Goal: Information Seeking & Learning: Learn about a topic

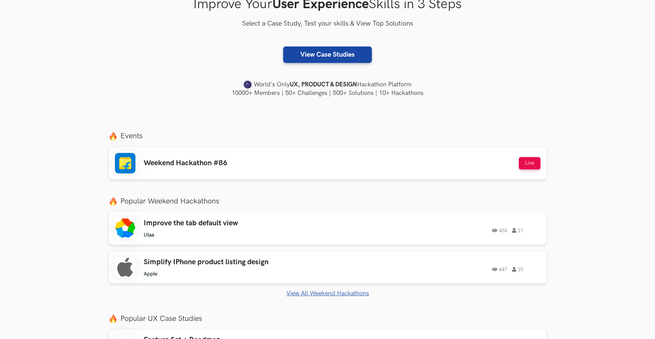
scroll to position [137, 0]
click at [530, 165] on button "Live" at bounding box center [530, 163] width 22 height 12
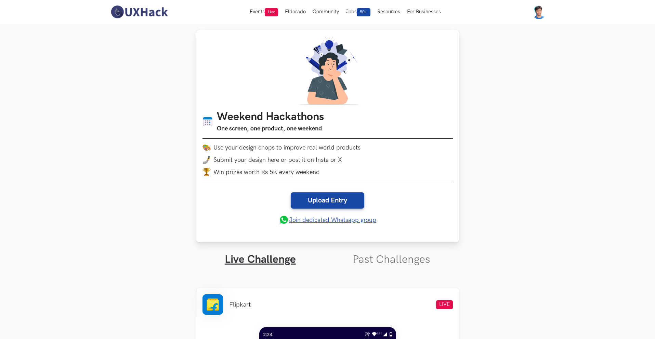
click at [325, 219] on link "Join dedicated Whatsapp group" at bounding box center [327, 220] width 97 height 10
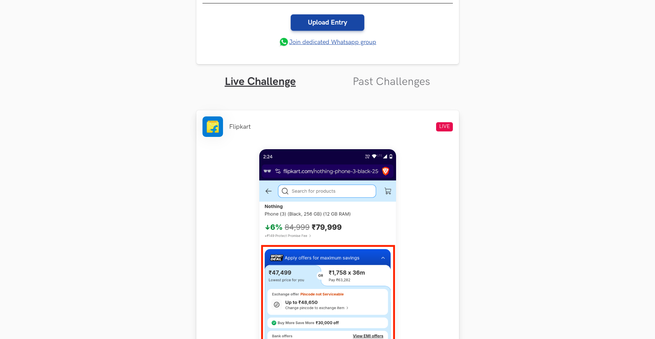
scroll to position [171, 0]
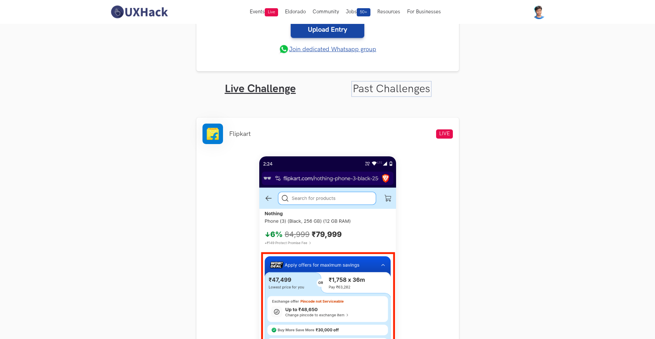
click at [400, 91] on link "Past Challenges" at bounding box center [391, 88] width 78 height 13
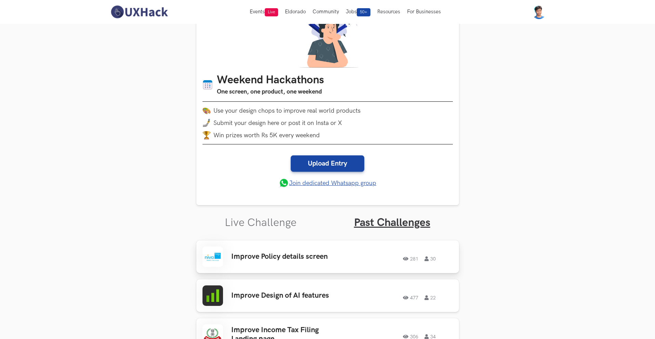
scroll to position [103, 0]
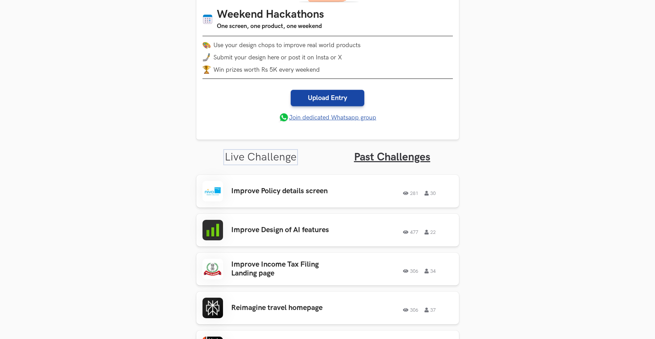
click at [282, 160] on link "Live Challenge" at bounding box center [261, 157] width 72 height 13
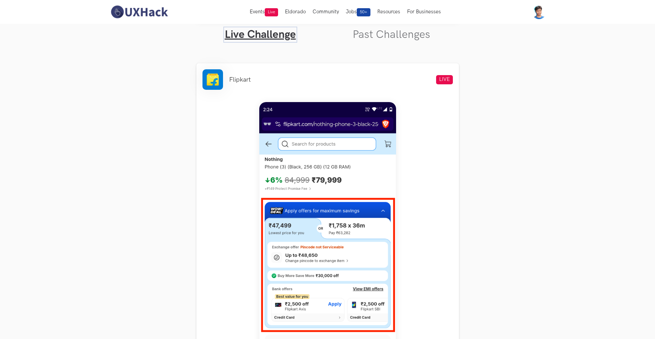
scroll to position [90, 0]
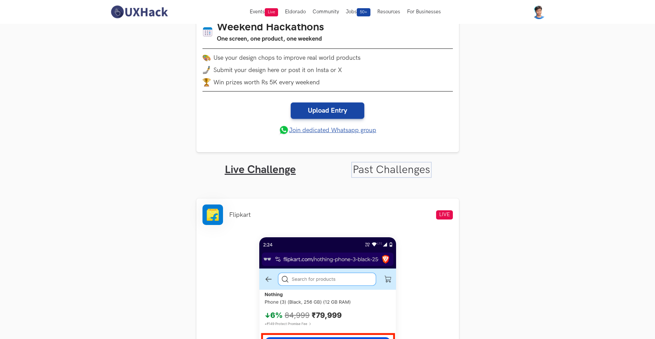
click at [412, 170] on link "Past Challenges" at bounding box center [391, 169] width 78 height 13
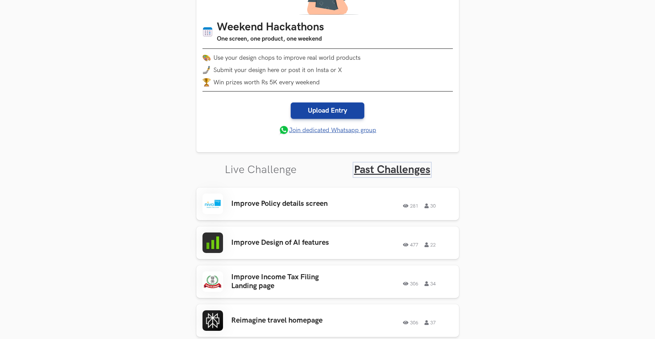
scroll to position [158, 0]
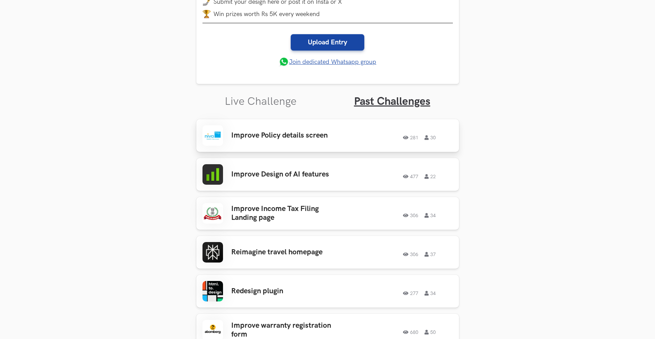
click at [370, 138] on div "281 30" at bounding box center [403, 135] width 98 height 9
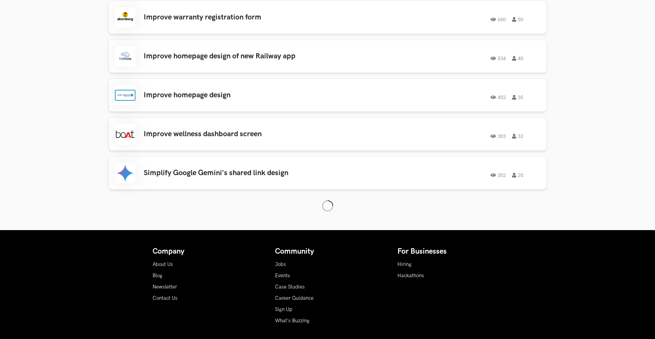
scroll to position [830, 0]
